Goal: Task Accomplishment & Management: Manage account settings

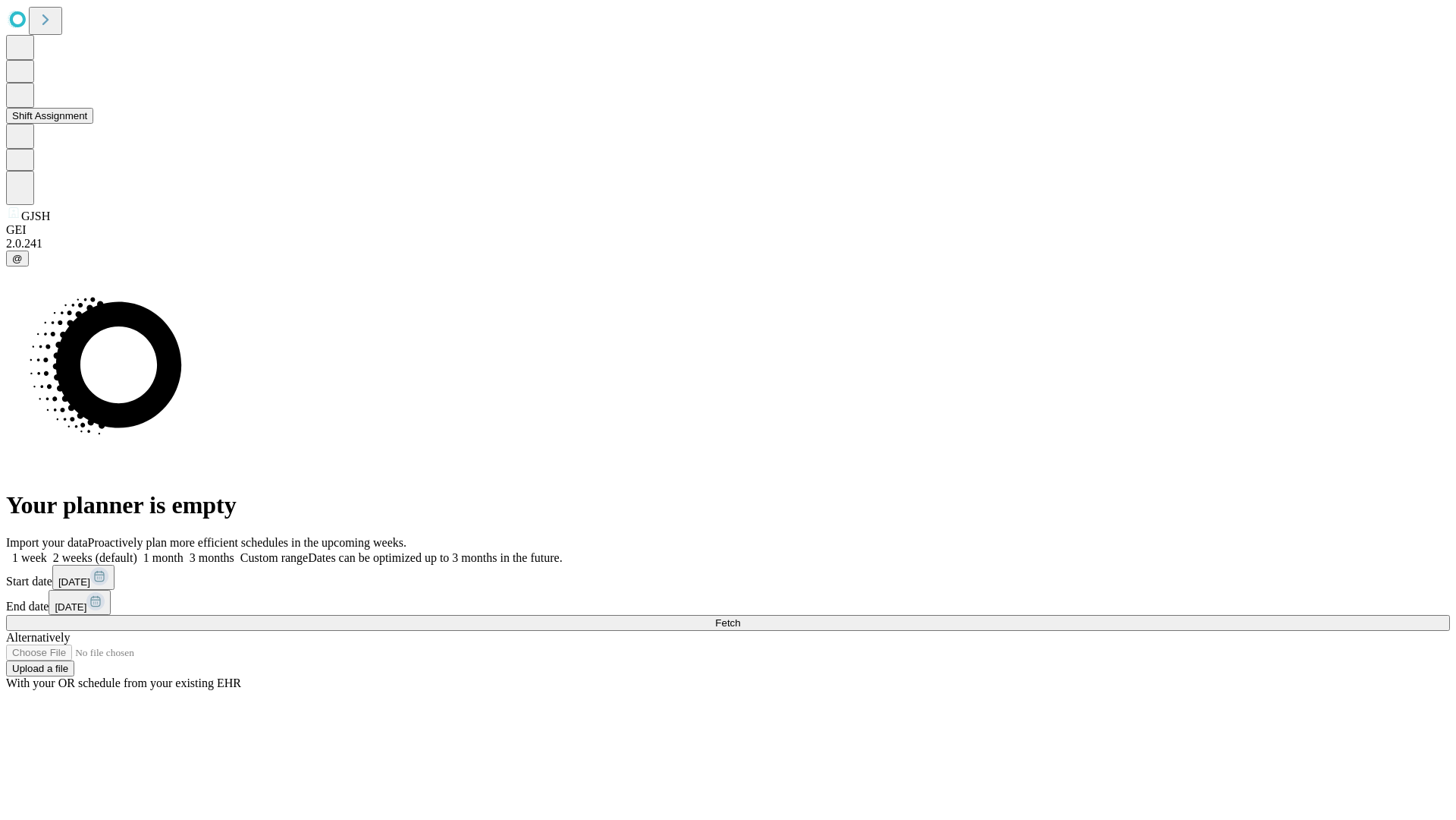
click at [94, 124] on button "Shift Assignment" at bounding box center [49, 115] width 88 height 16
